Goal: Find specific page/section: Find specific page/section

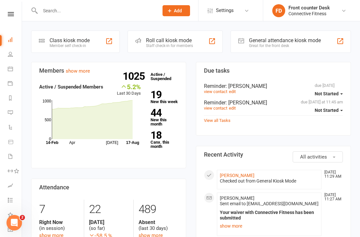
click at [10, 55] on icon at bounding box center [10, 54] width 5 height 5
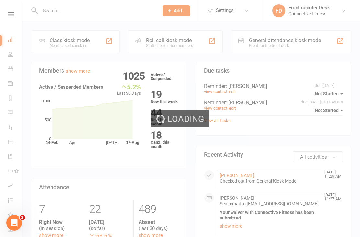
select select "100"
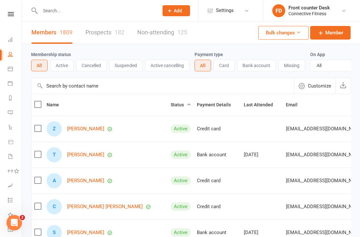
click at [78, 15] on input "text" at bounding box center [96, 10] width 116 height 9
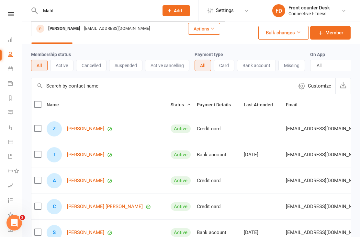
type input "Maht"
click at [95, 27] on div "Mahtob.amijee4@gmail.com" at bounding box center [117, 28] width 70 height 9
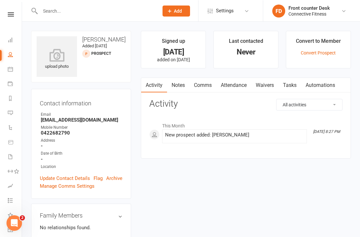
click at [13, 39] on link "Dashboard" at bounding box center [15, 40] width 15 height 15
